Goal: Navigation & Orientation: Understand site structure

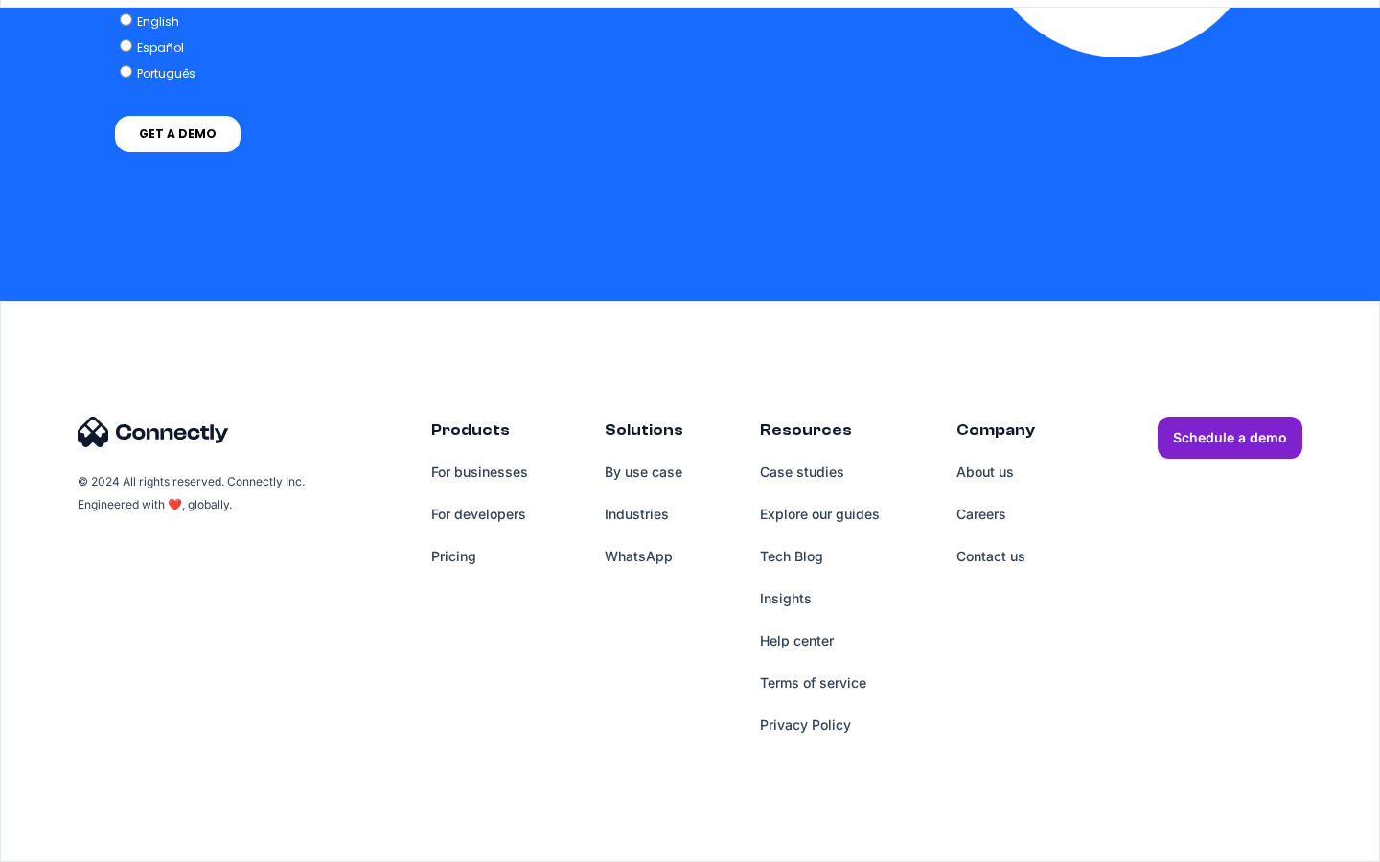
scroll to position [5587, 0]
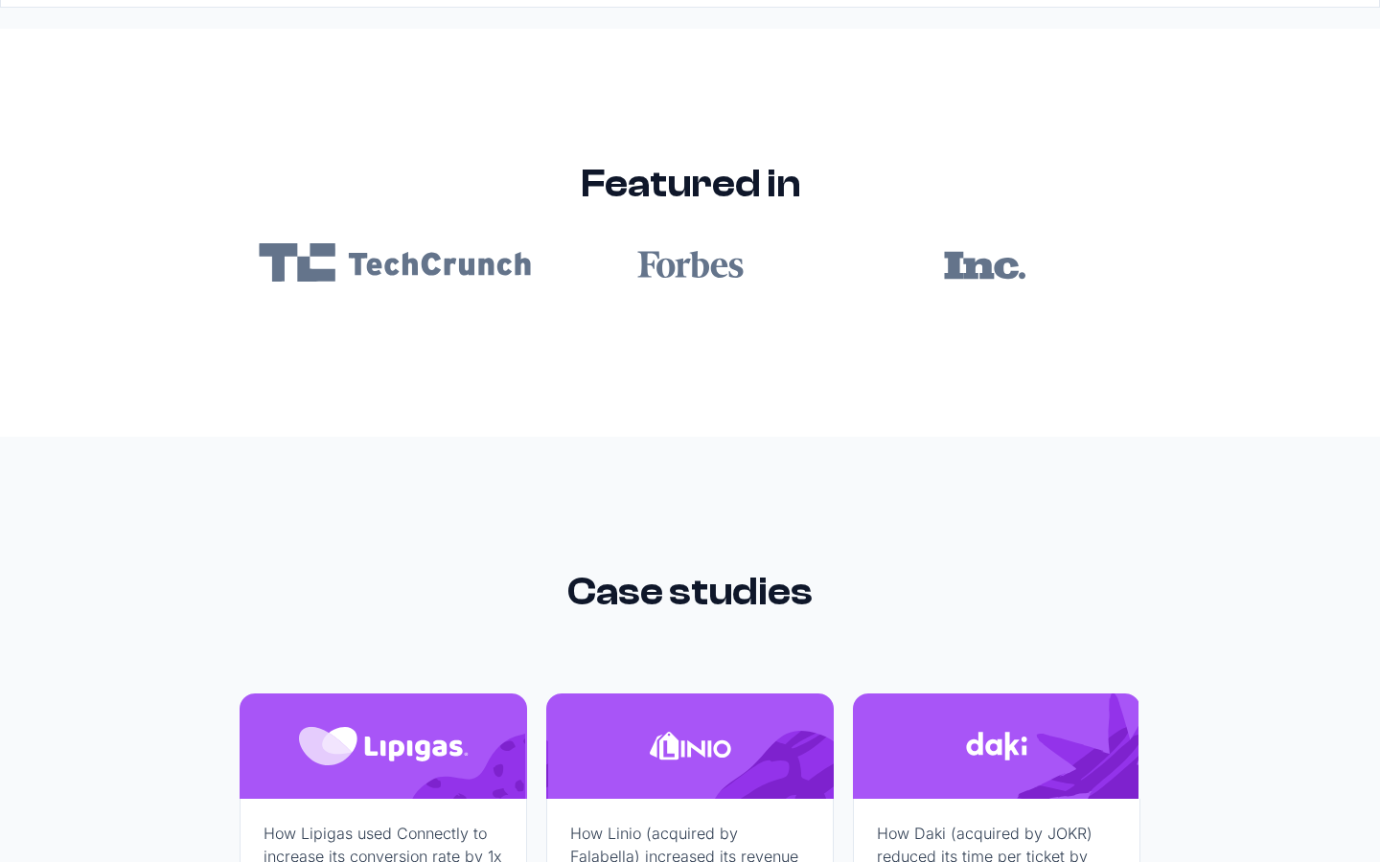
scroll to position [11474, 0]
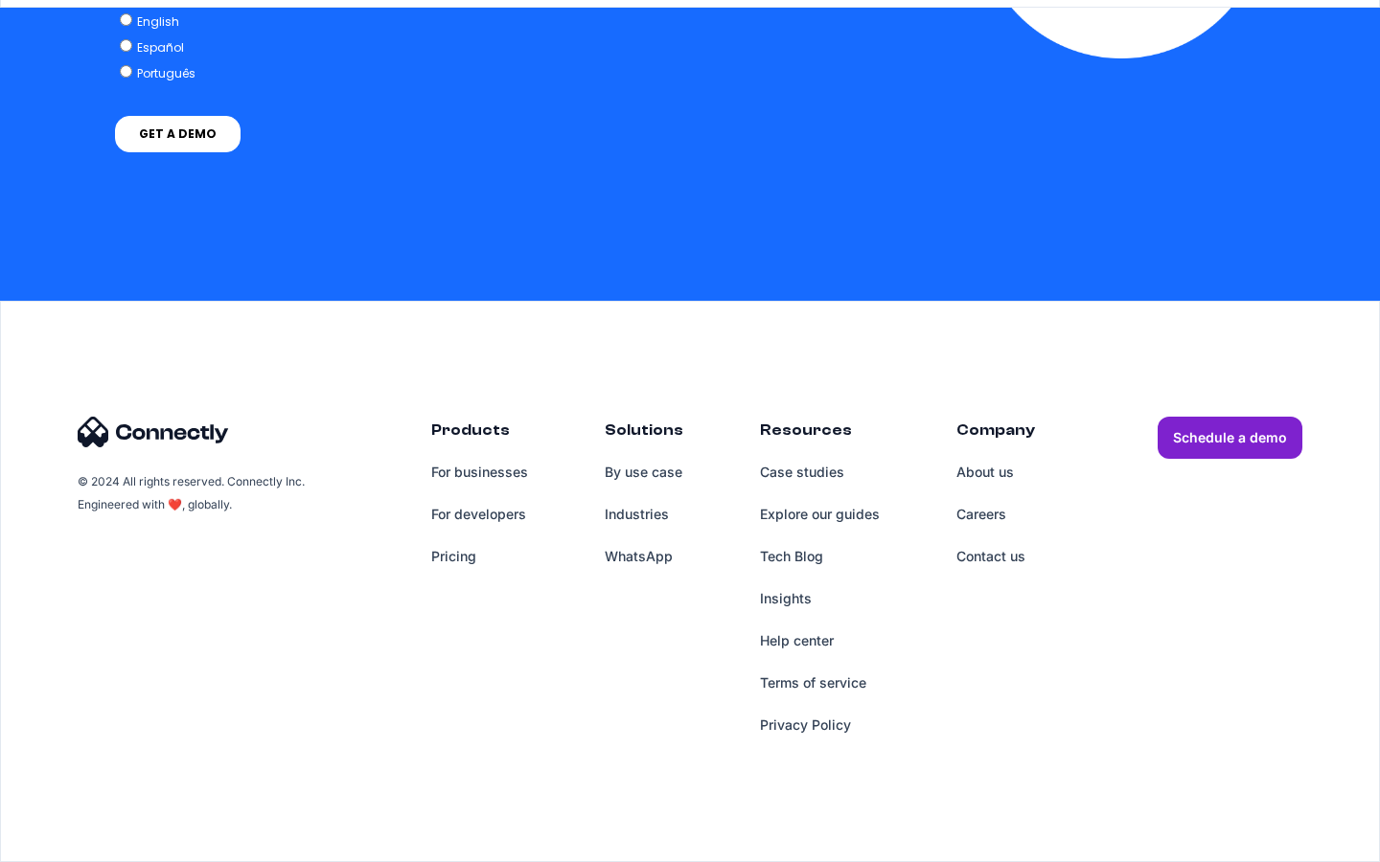
scroll to position [7897, 0]
